Goal: Navigation & Orientation: Find specific page/section

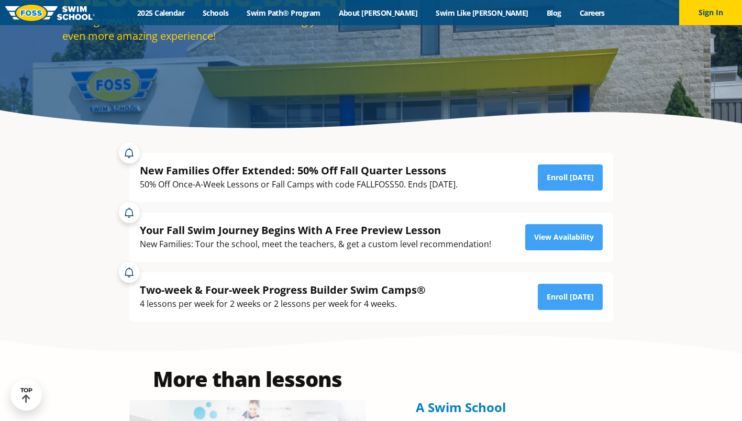
scroll to position [158, 0]
click at [723, 23] on button "Sign In" at bounding box center [710, 12] width 63 height 25
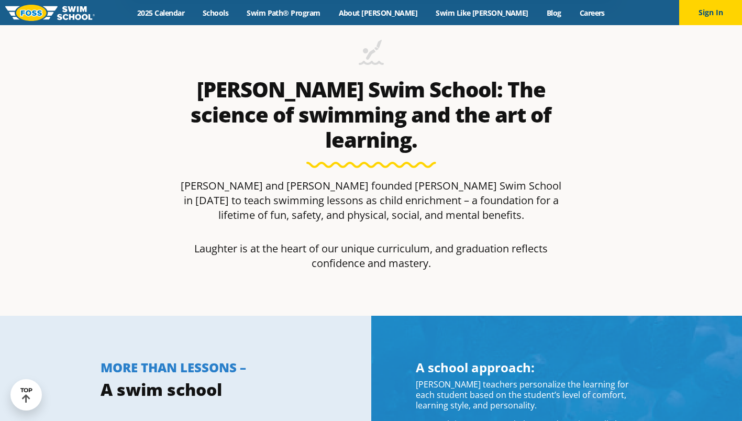
scroll to position [344, 0]
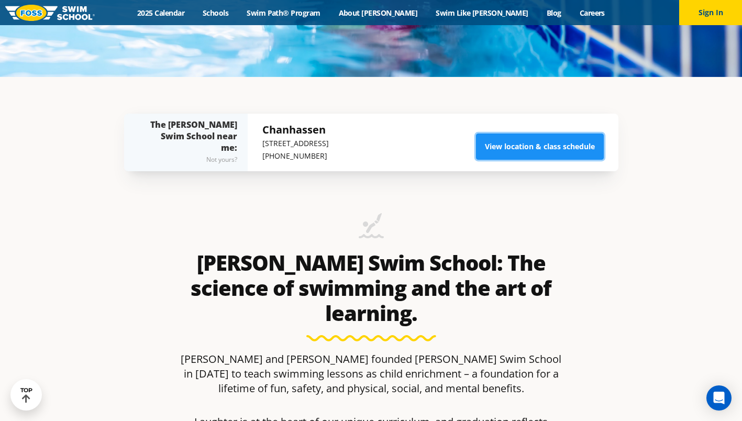
click at [536, 136] on link "View location & class schedule" at bounding box center [540, 146] width 128 height 26
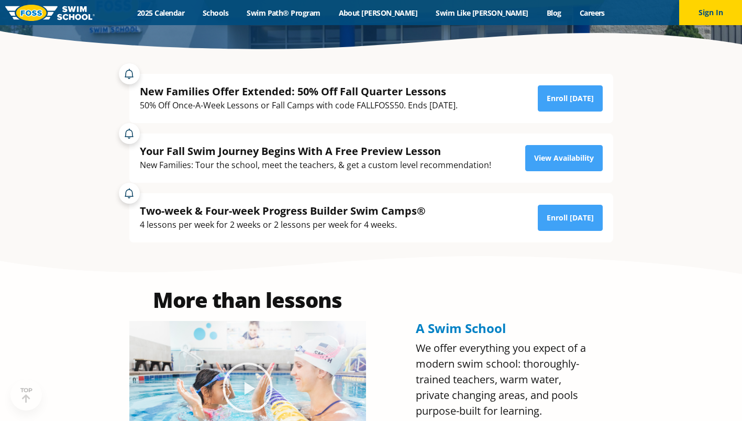
scroll to position [251, 0]
